Goal: Check status: Check status

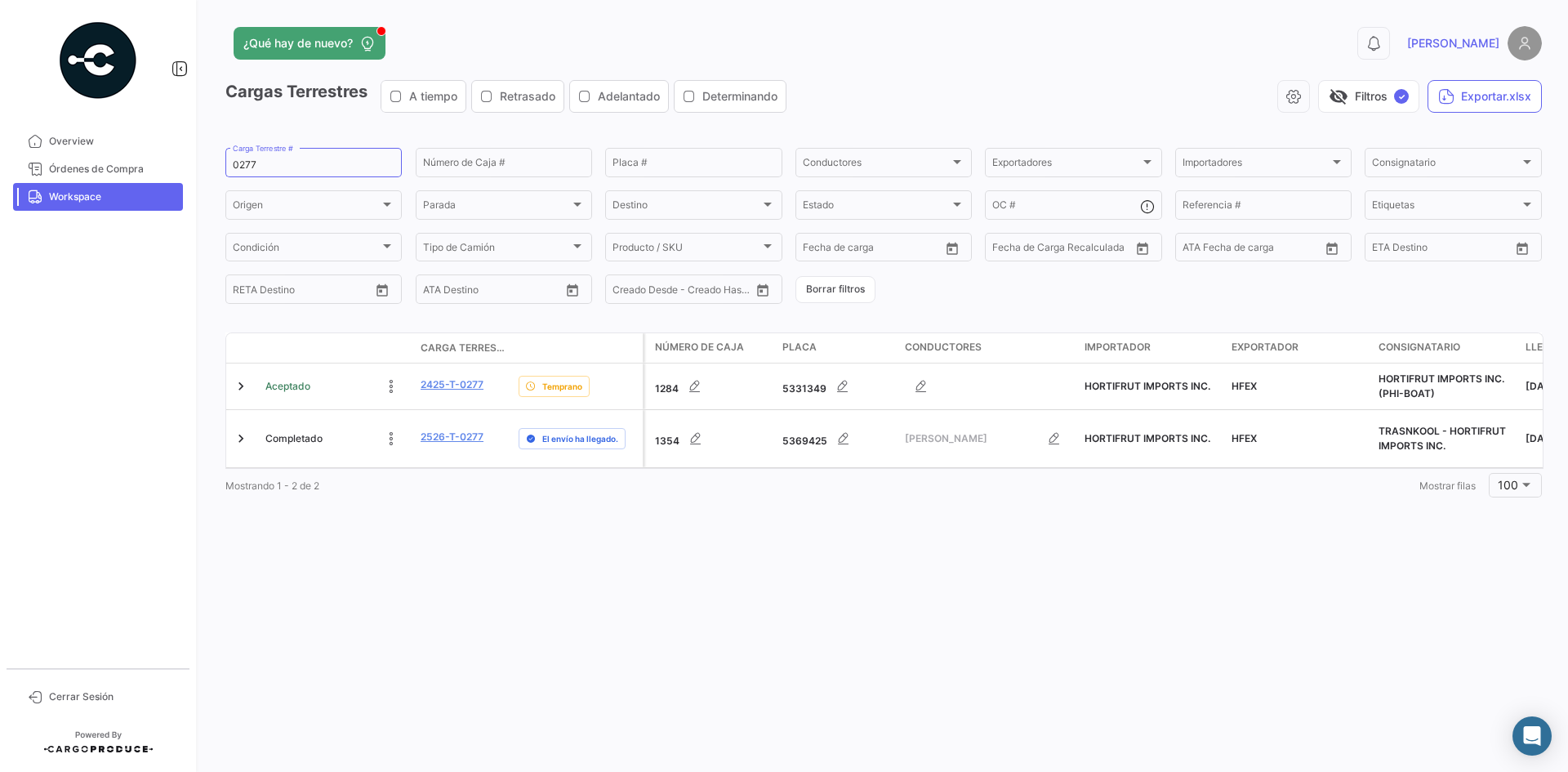
click at [96, 198] on span "Workspace" at bounding box center [113, 196] width 128 height 15
drag, startPoint x: 287, startPoint y: 163, endPoint x: 123, endPoint y: 198, distance: 167.7
click at [123, 198] on mat-sidenav-container "Overview Órdenes de Compra Workspace Cerrar Sesión ¿Qué hay de nuevo? 0 [PERSON…" at bounding box center [784, 386] width 1568 height 772
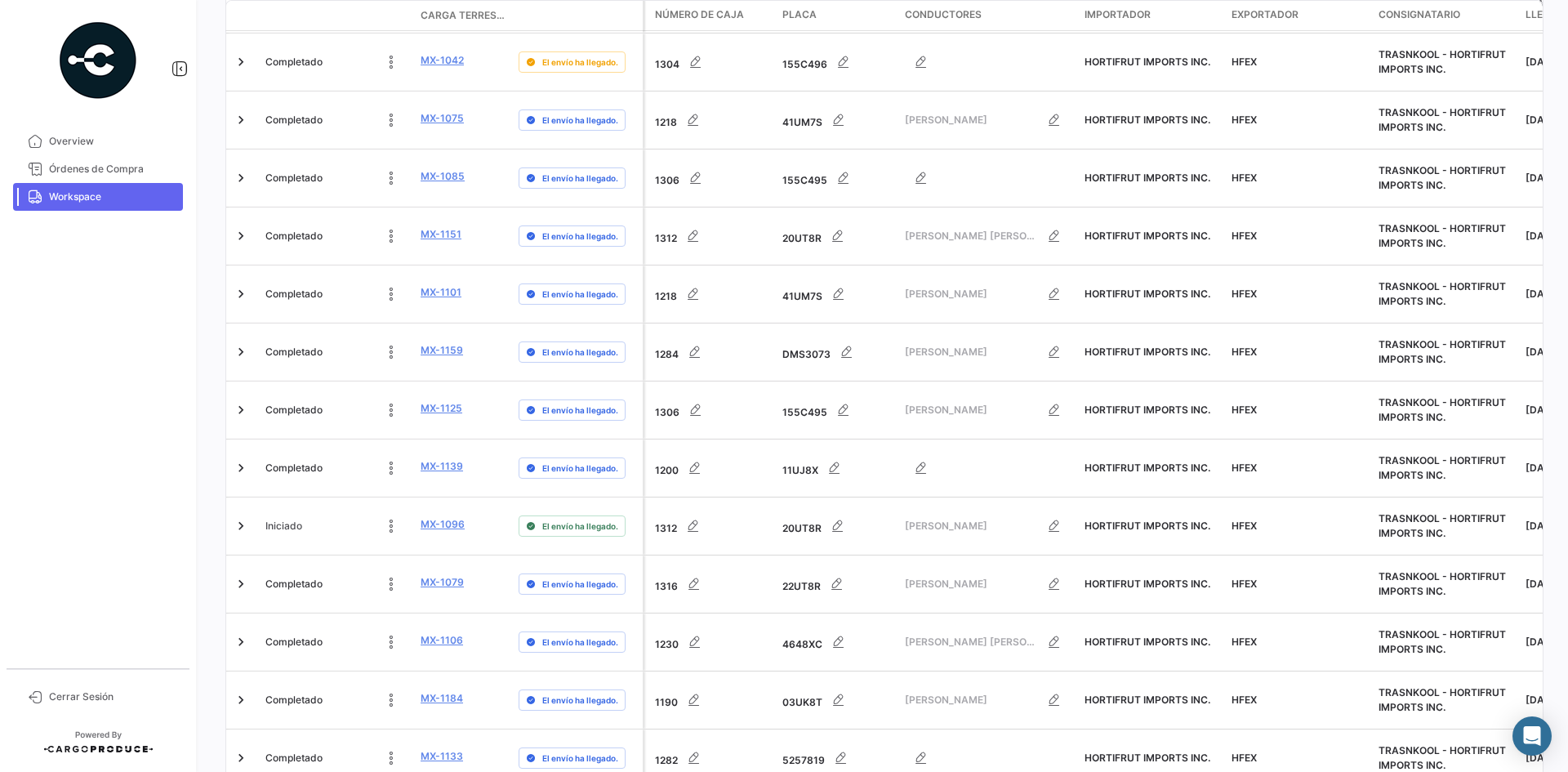
scroll to position [5100, 0]
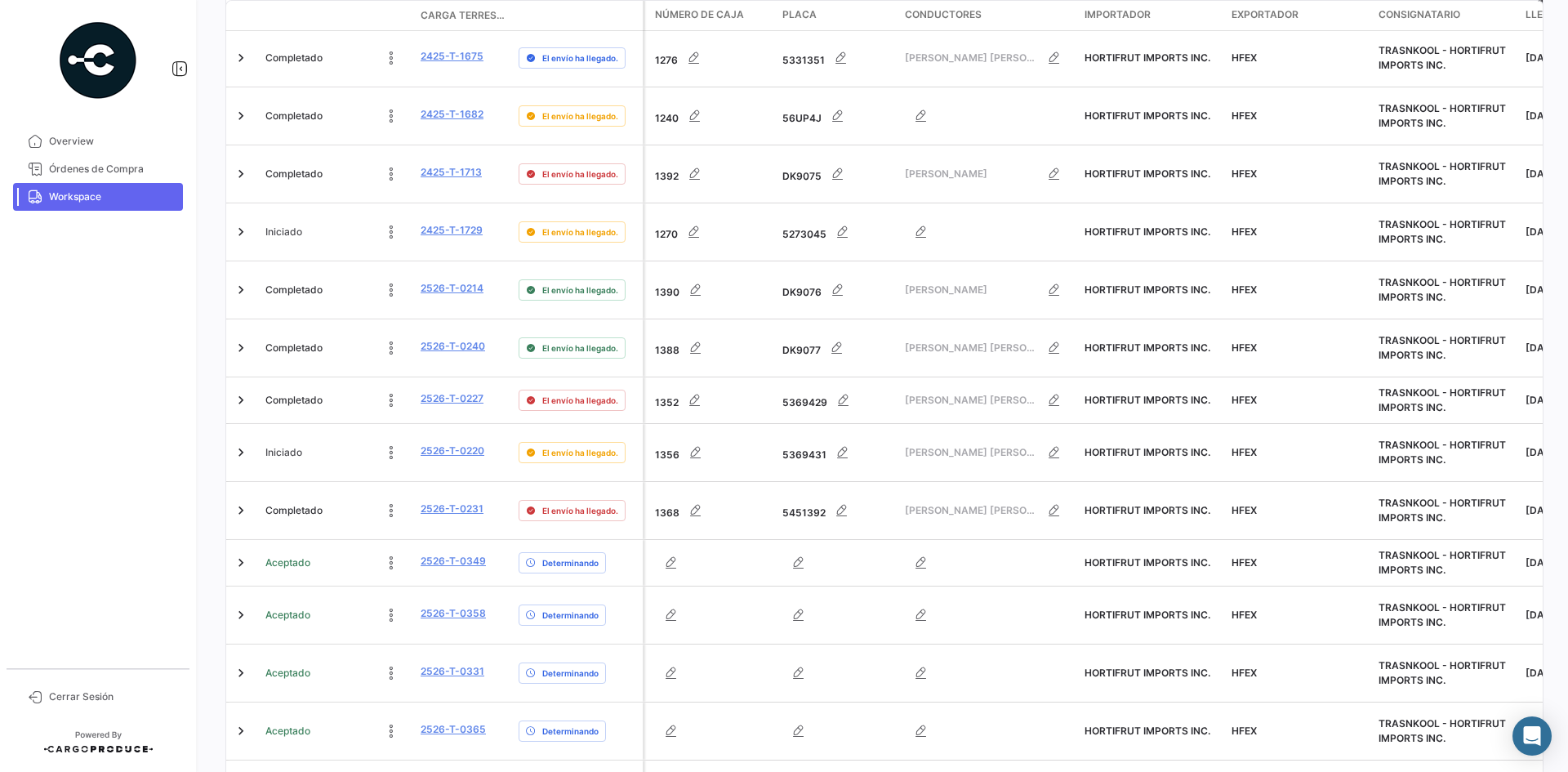
scroll to position [0, 0]
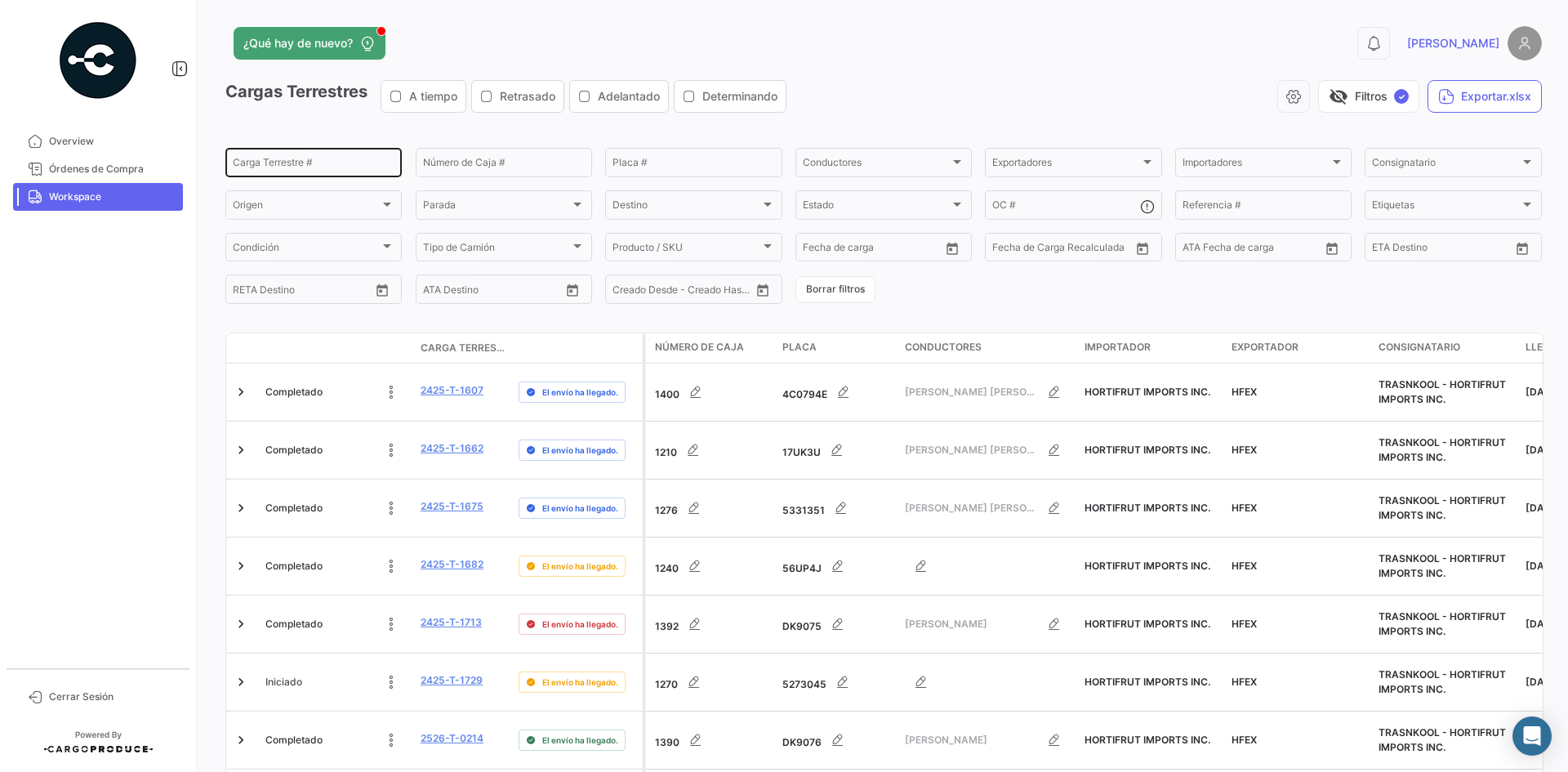
click at [304, 174] on div "Carga Terrestre #" at bounding box center [313, 161] width 162 height 32
paste input "0295"
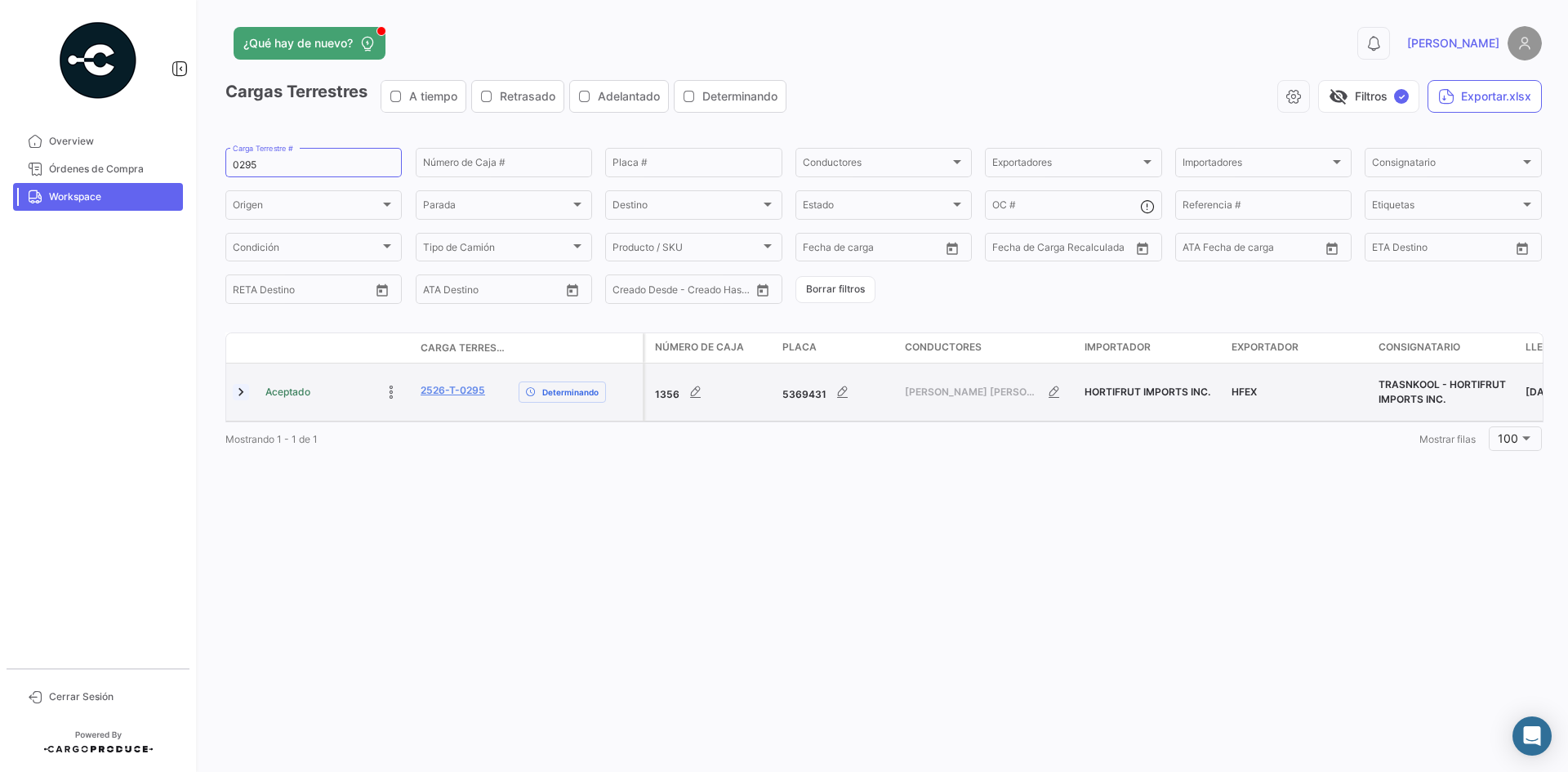
click at [244, 392] on link at bounding box center [241, 392] width 16 height 16
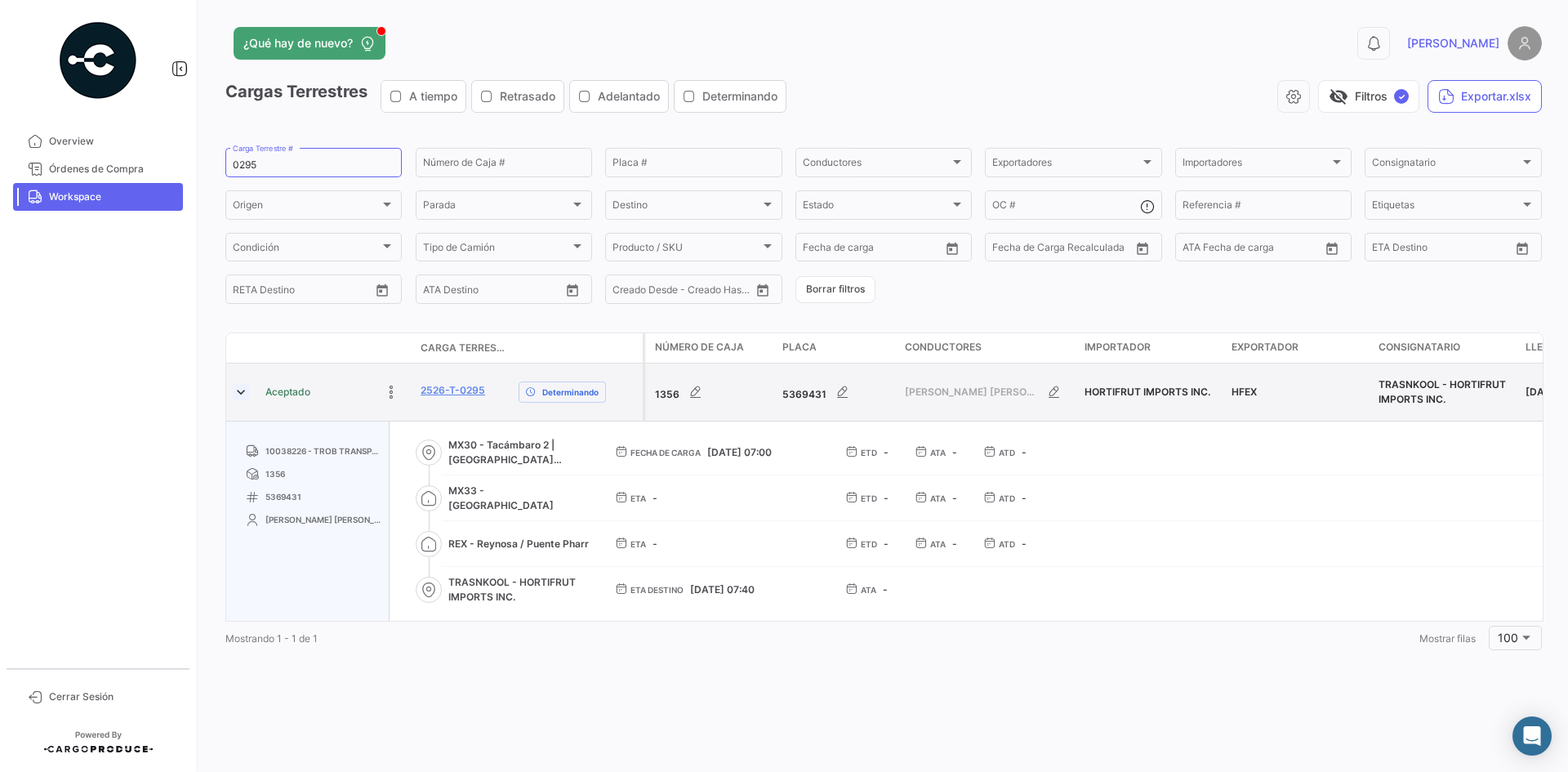
click at [244, 392] on link at bounding box center [241, 392] width 16 height 16
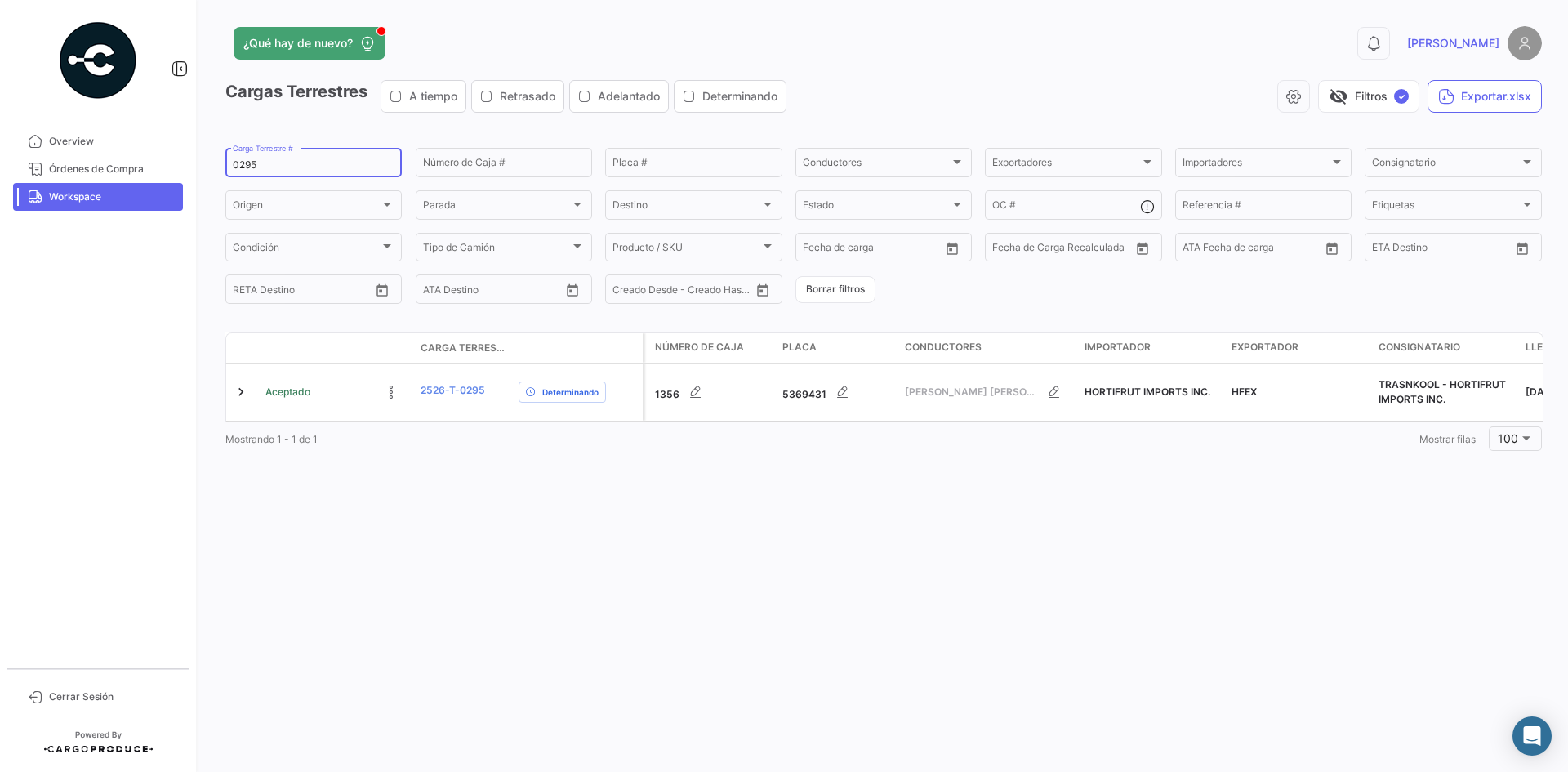
click at [239, 167] on input "0295" at bounding box center [313, 165] width 162 height 12
paste input "6"
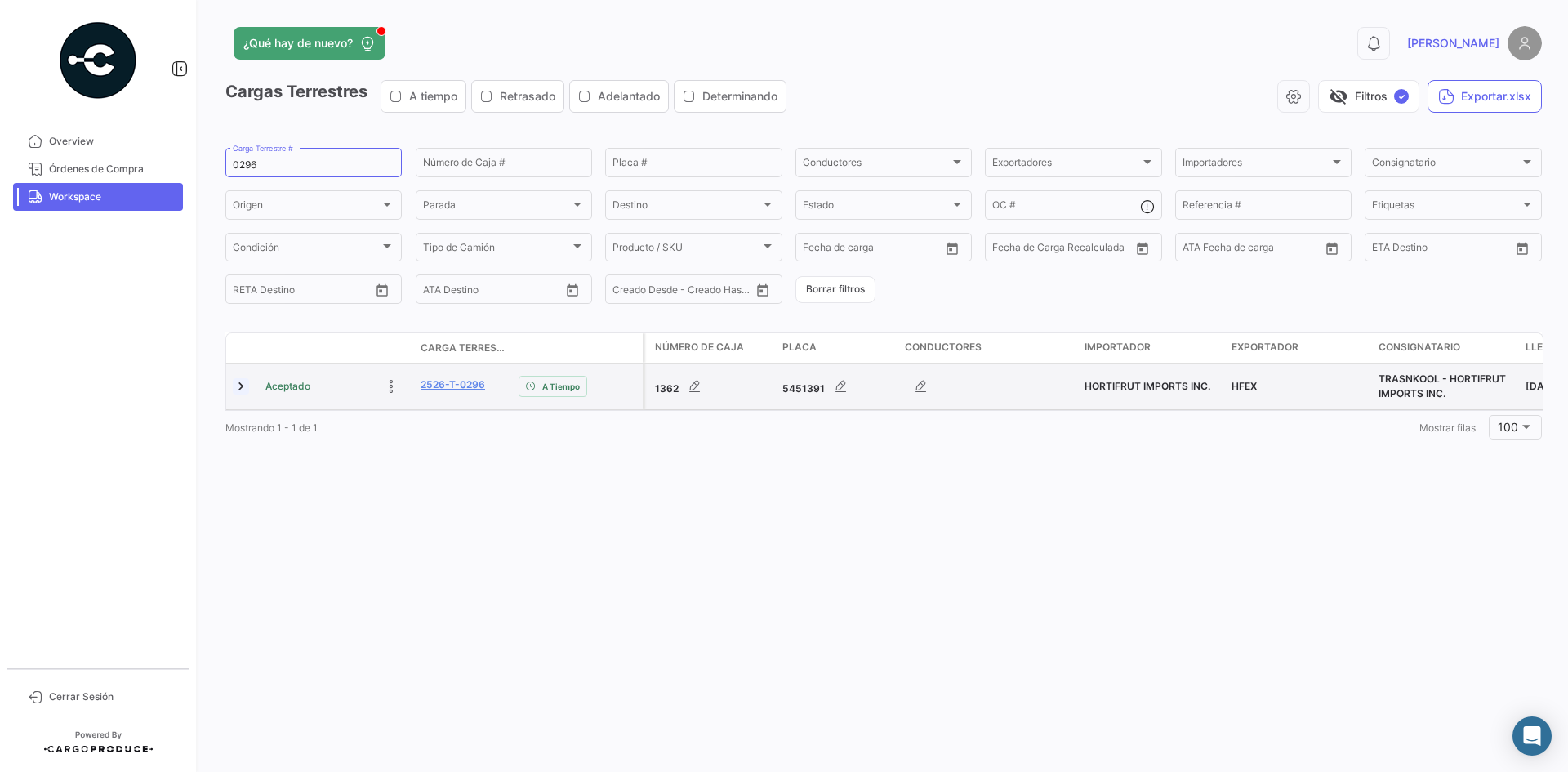
click at [249, 386] on link at bounding box center [241, 386] width 16 height 16
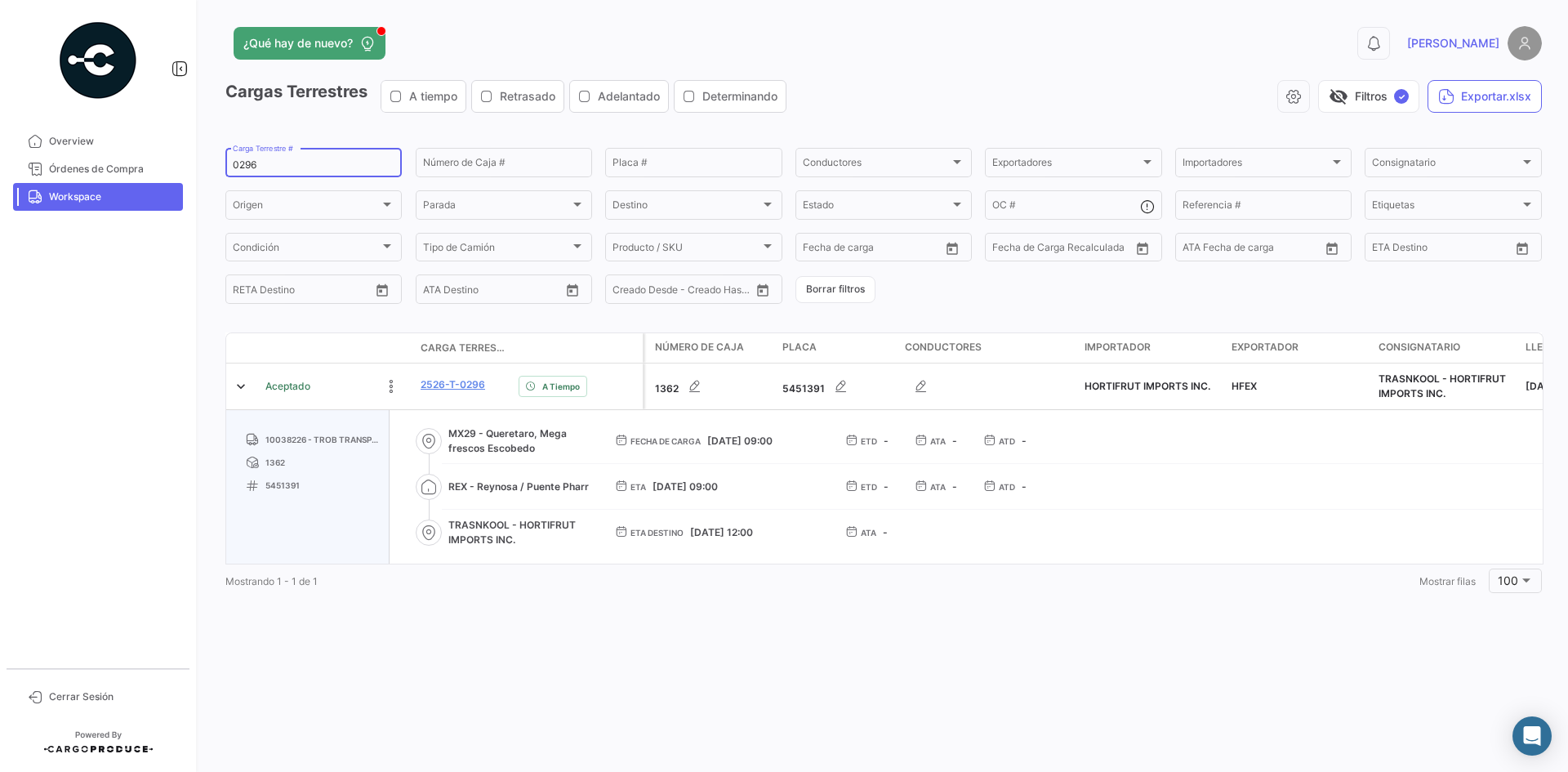
click at [242, 169] on input "0296" at bounding box center [313, 165] width 162 height 12
paste input "384"
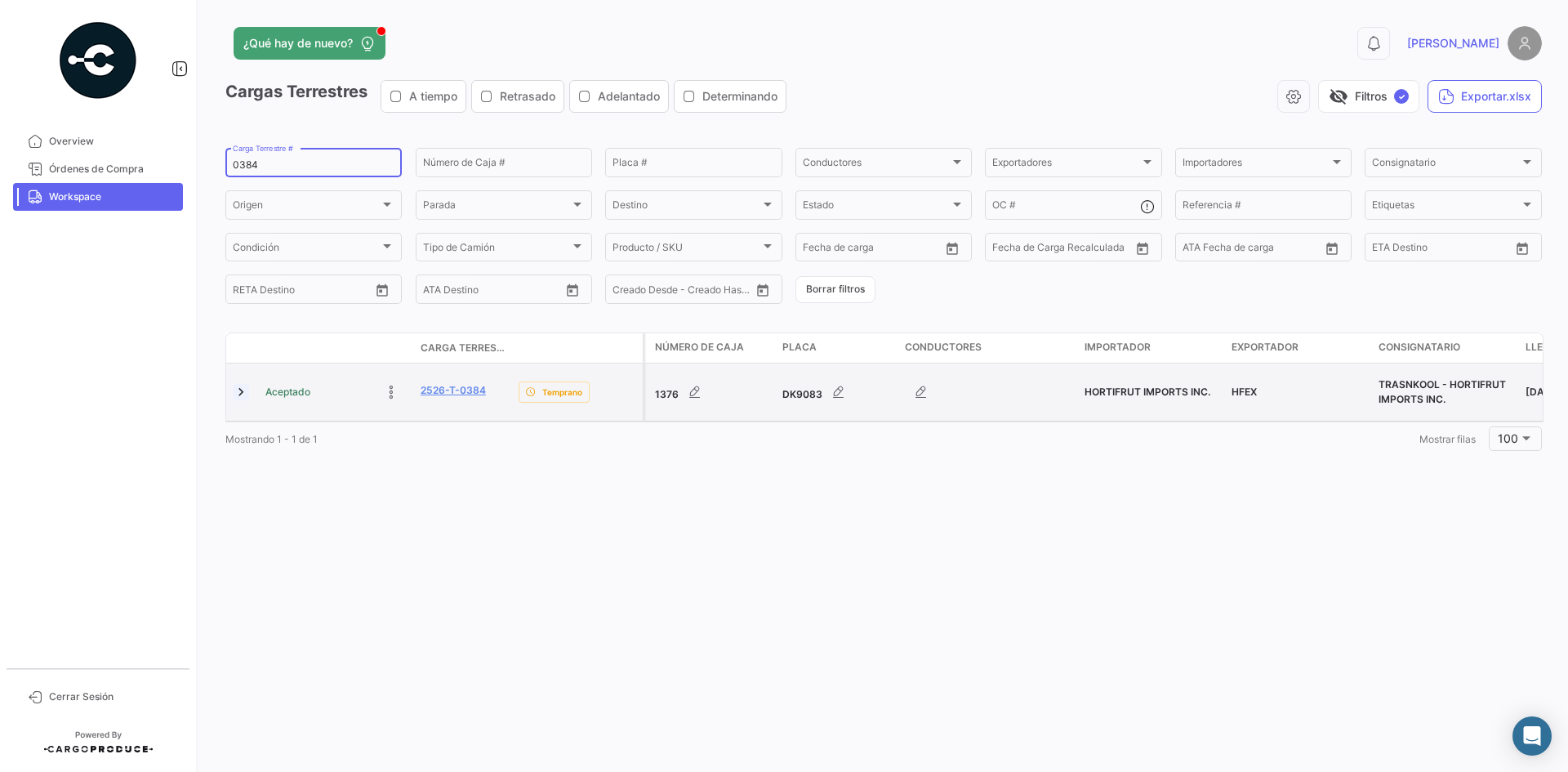
click at [245, 395] on link at bounding box center [241, 392] width 16 height 16
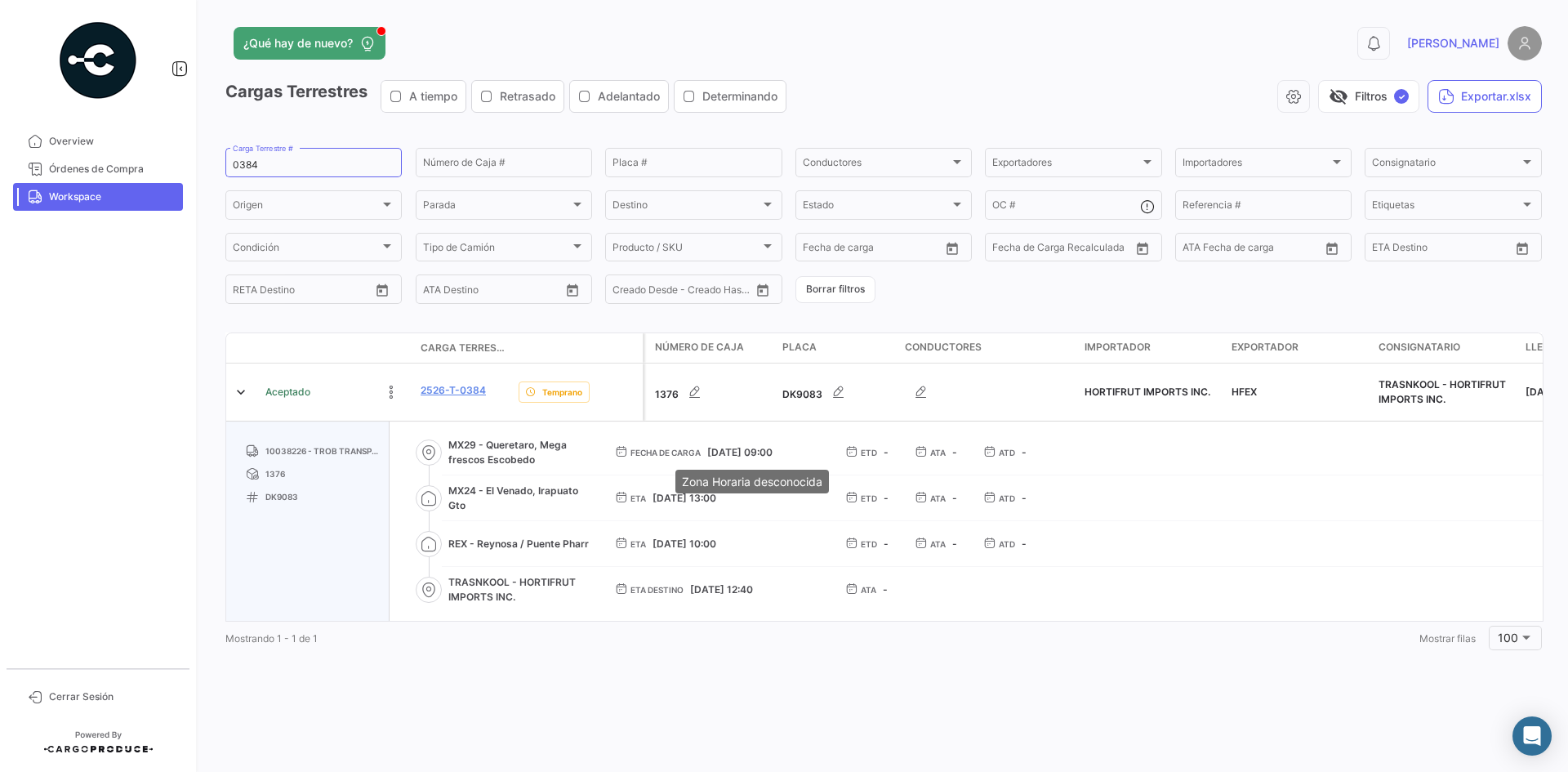
click at [737, 455] on span "[DATE] 09:00" at bounding box center [740, 452] width 66 height 13
copy span "[DATE] 09:00"
click at [648, 309] on div "Cargas Terrestres A tiempo Retrasado Adelantado Determinando visibility_off Fil…" at bounding box center [883, 368] width 1317 height 575
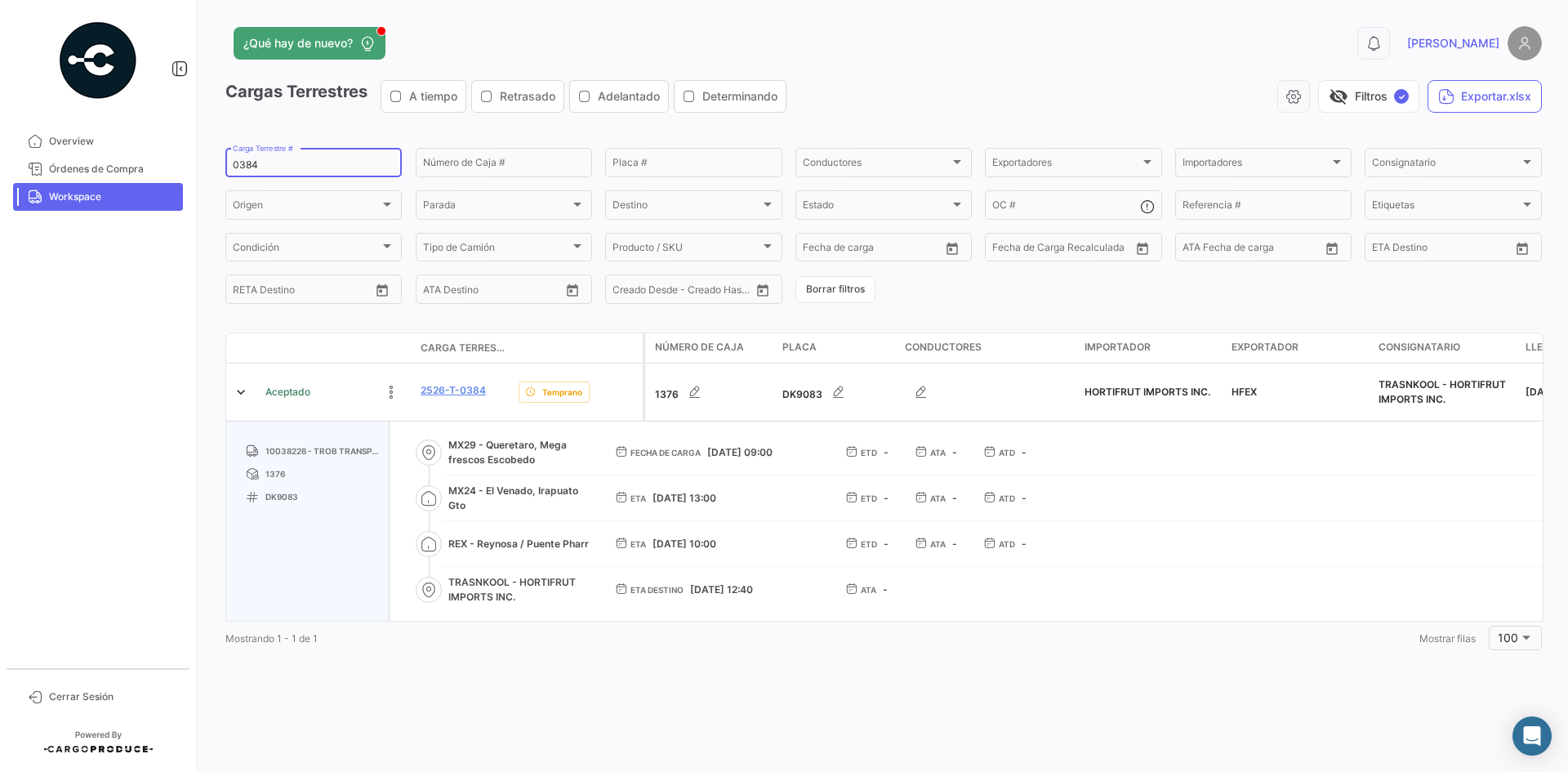
click at [251, 161] on input "0384" at bounding box center [313, 165] width 162 height 12
paste input "18"
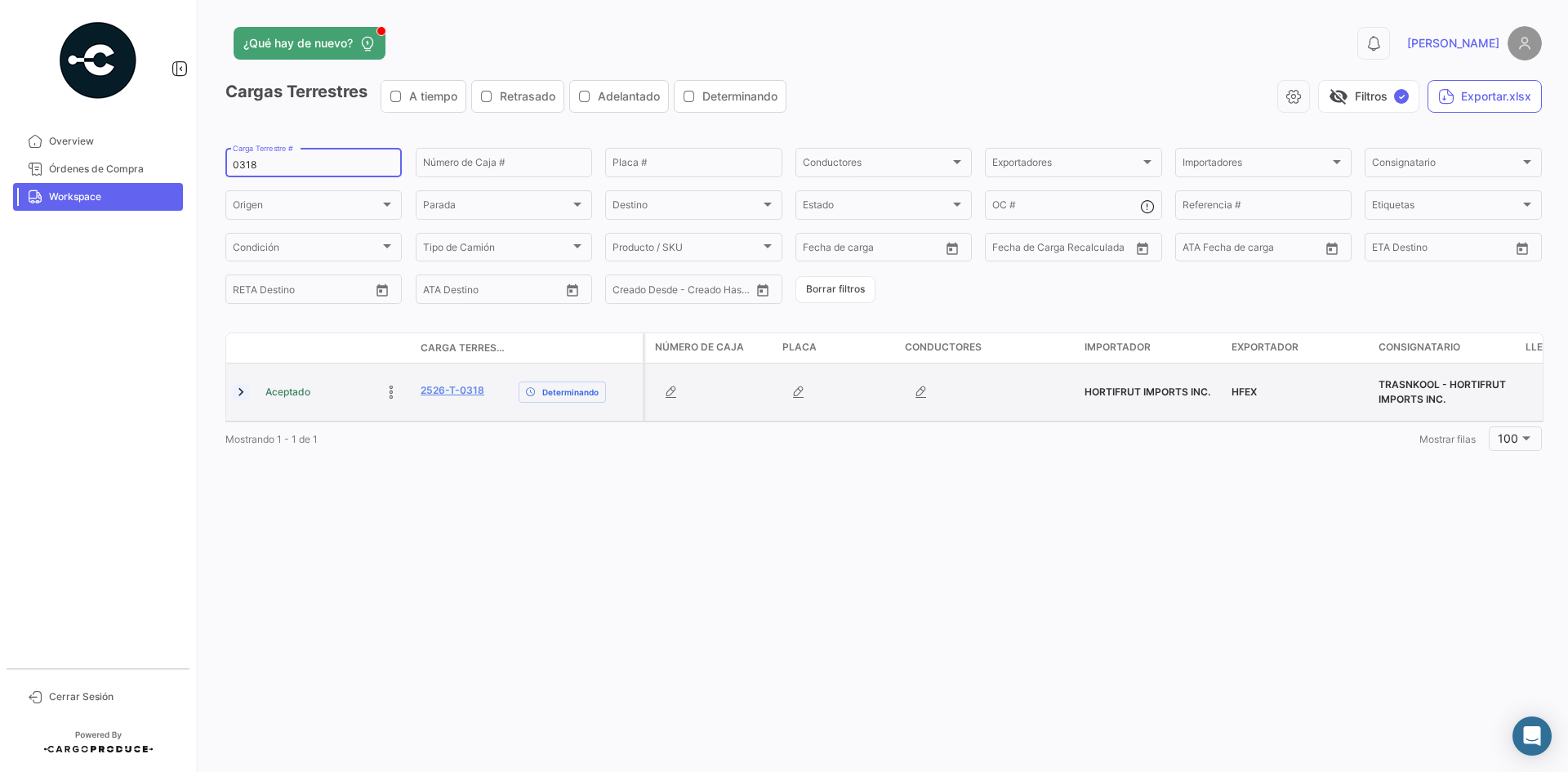
type input "0318"
click at [242, 394] on link at bounding box center [241, 392] width 16 height 16
